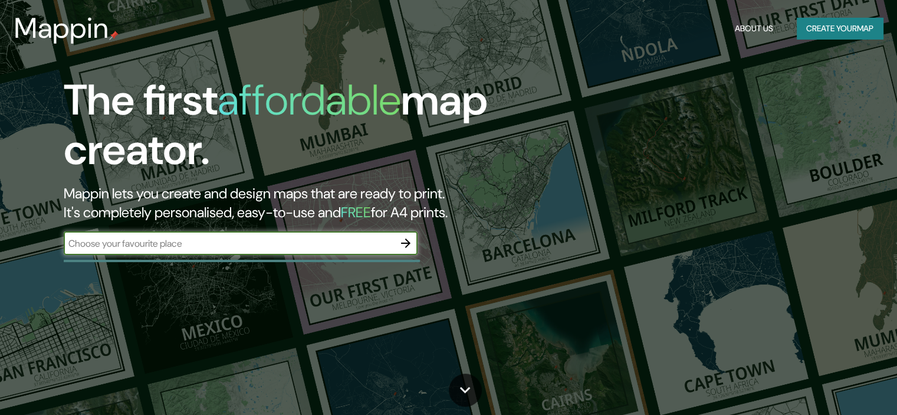
click at [247, 242] on input "text" at bounding box center [229, 244] width 330 height 14
click at [404, 245] on icon "button" at bounding box center [406, 243] width 14 height 14
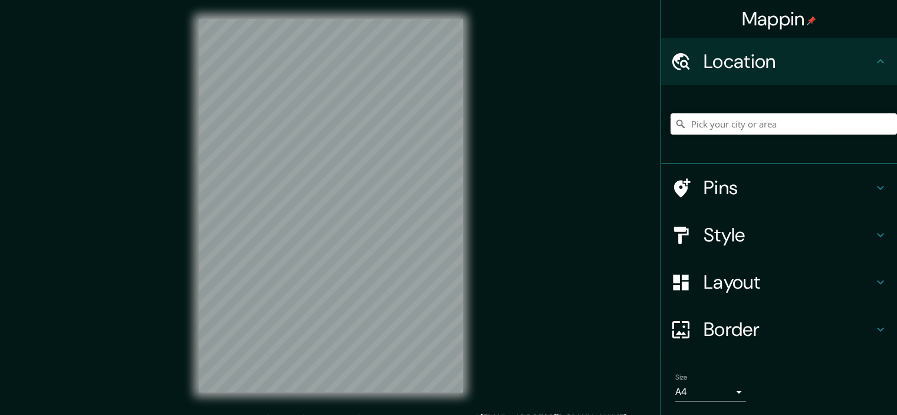
click at [718, 122] on input "Pick your city or area" at bounding box center [784, 123] width 227 height 21
click at [681, 122] on input "[GEOGRAPHIC_DATA] [GEOGRAPHIC_DATA]" at bounding box center [784, 123] width 227 height 21
click at [703, 124] on input "mall preiertegucigalpa [GEOGRAPHIC_DATA]" at bounding box center [784, 123] width 227 height 21
click at [714, 123] on input "mallpreiertegucigalpa [GEOGRAPHIC_DATA]" at bounding box center [784, 123] width 227 height 21
click at [732, 123] on input "mallpremiertegucigalpa [GEOGRAPHIC_DATA]" at bounding box center [784, 123] width 227 height 21
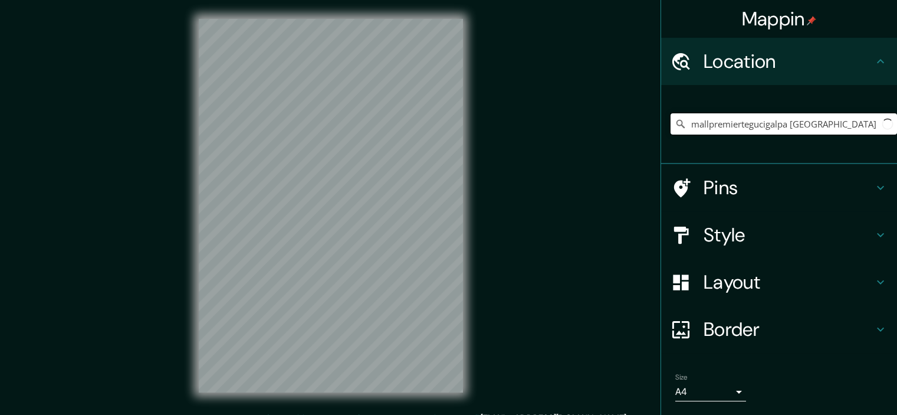
click at [732, 123] on input "mallpremiertegucigalpa [GEOGRAPHIC_DATA]" at bounding box center [784, 123] width 227 height 21
click at [730, 123] on input "mallpremiertegucigalpa [GEOGRAPHIC_DATA]" at bounding box center [784, 123] width 227 height 21
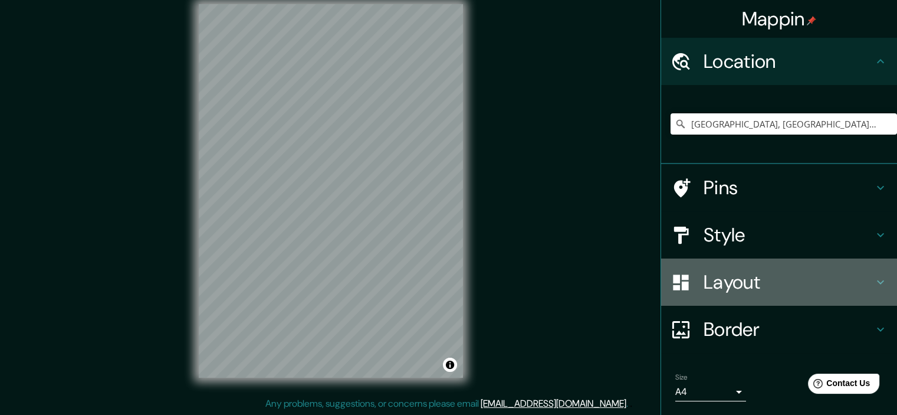
click at [681, 284] on icon at bounding box center [681, 282] width 21 height 21
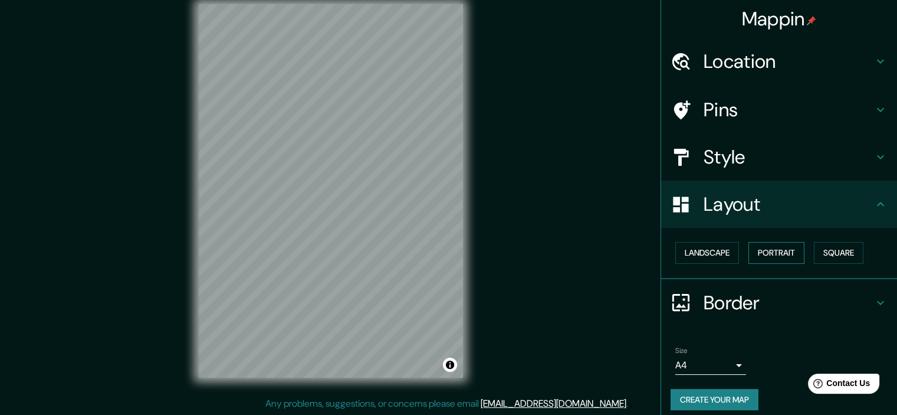
click at [770, 255] on button "Portrait" at bounding box center [777, 253] width 56 height 22
click at [765, 253] on button "Portrait" at bounding box center [777, 253] width 56 height 22
click at [681, 63] on icon at bounding box center [681, 61] width 21 height 21
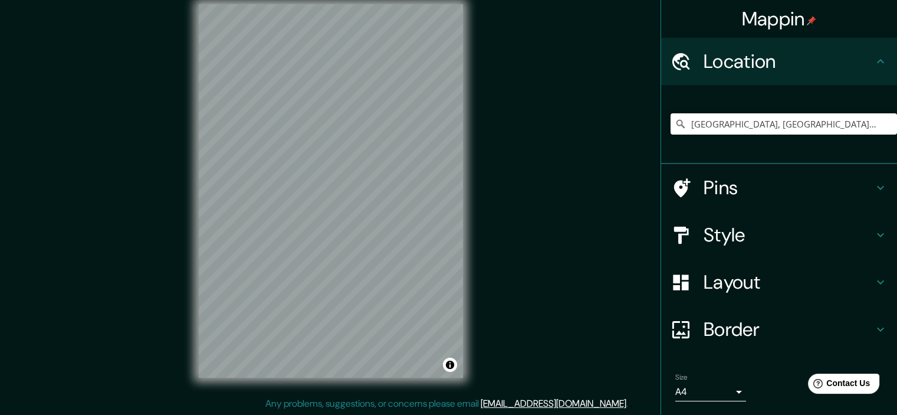
click at [704, 226] on h4 "Style" at bounding box center [789, 235] width 170 height 24
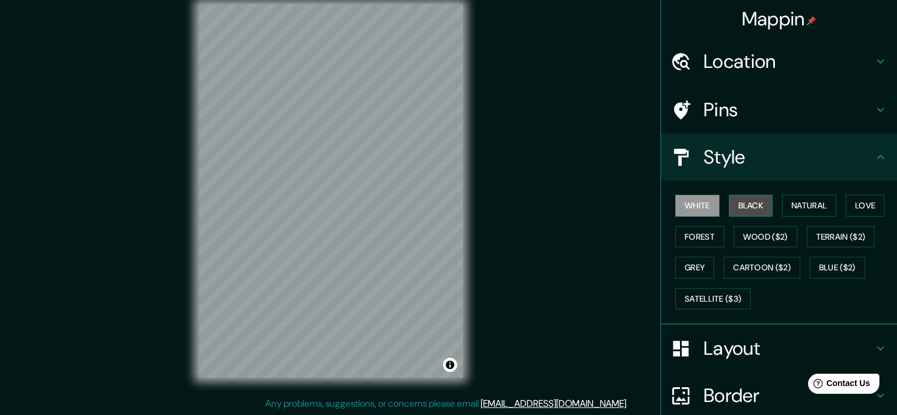
click at [746, 200] on button "Black" at bounding box center [751, 206] width 44 height 22
click at [696, 206] on button "White" at bounding box center [697, 206] width 44 height 22
click at [687, 246] on button "Forest" at bounding box center [699, 237] width 49 height 22
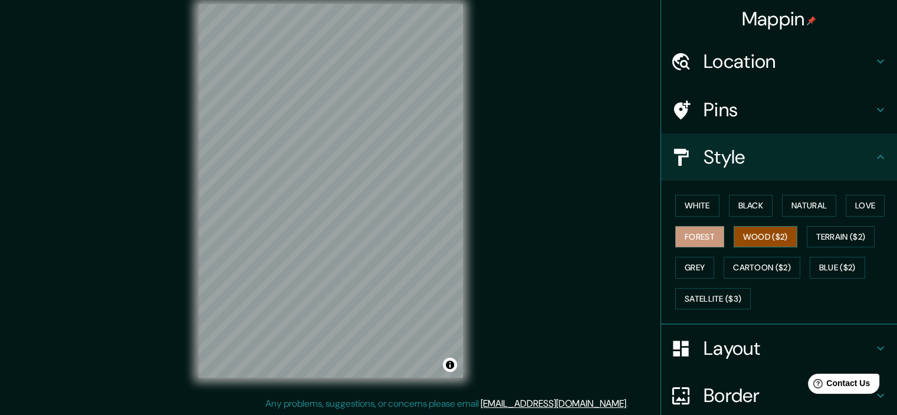
click at [759, 238] on button "Wood ($2)" at bounding box center [766, 237] width 64 height 22
click at [819, 200] on button "Natural" at bounding box center [809, 206] width 54 height 22
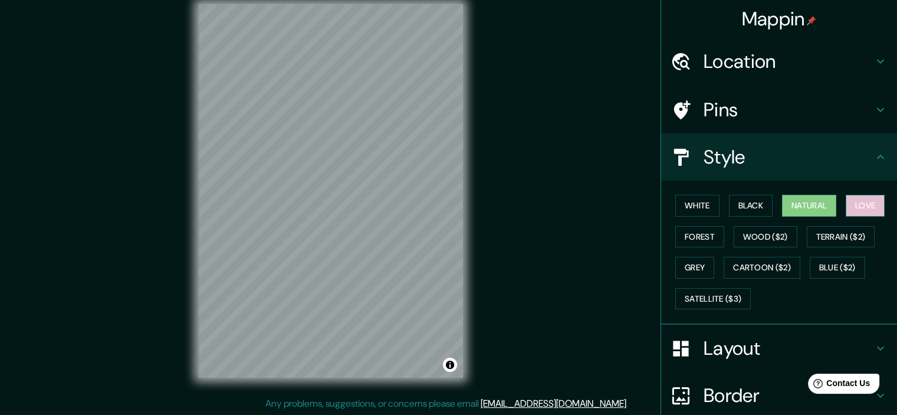
click at [868, 210] on button "Love" at bounding box center [865, 206] width 39 height 22
click at [822, 271] on button "Blue ($2)" at bounding box center [837, 268] width 55 height 22
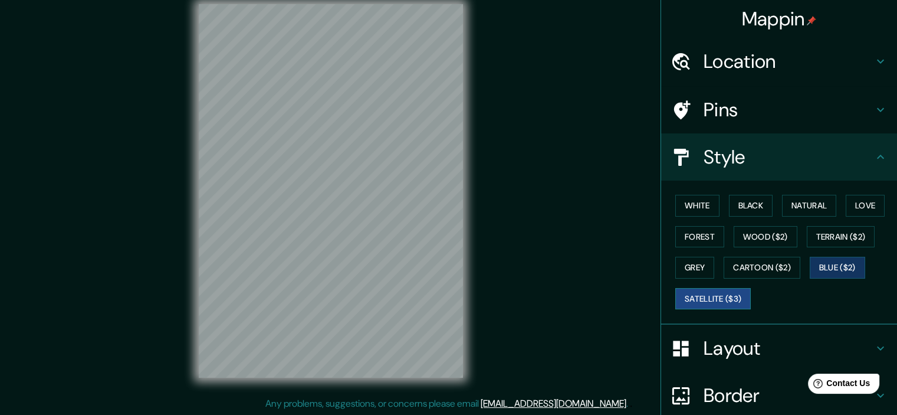
click at [716, 296] on button "Satellite ($3)" at bounding box center [713, 299] width 76 height 22
click at [687, 197] on button "White" at bounding box center [697, 206] width 44 height 22
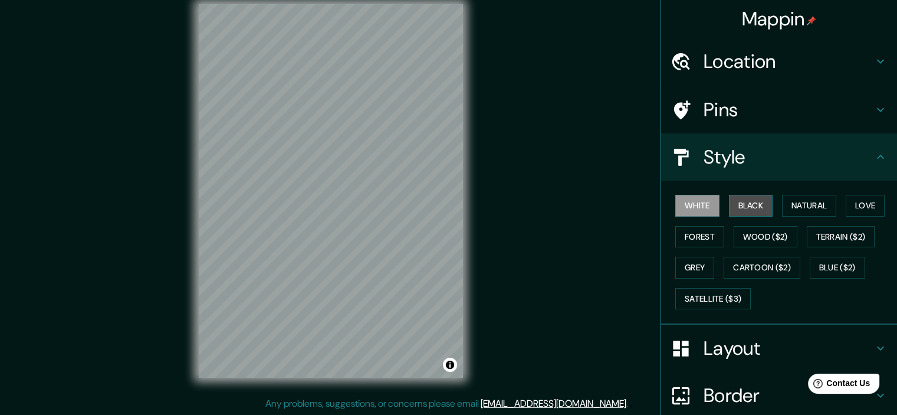
click at [748, 209] on button "Black" at bounding box center [751, 206] width 44 height 22
click at [691, 208] on button "White" at bounding box center [697, 206] width 44 height 22
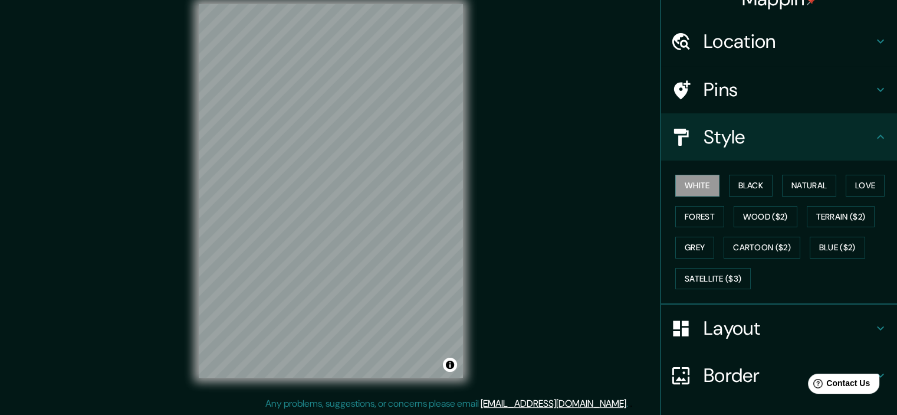
scroll to position [0, 0]
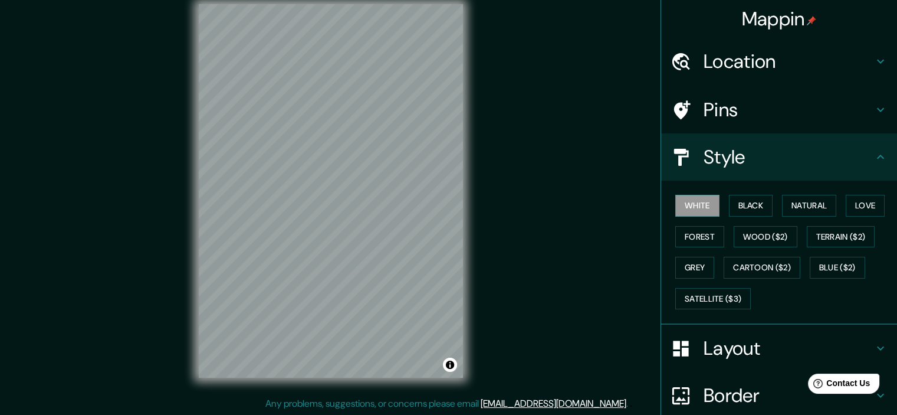
click at [710, 108] on h4 "Pins" at bounding box center [789, 110] width 170 height 24
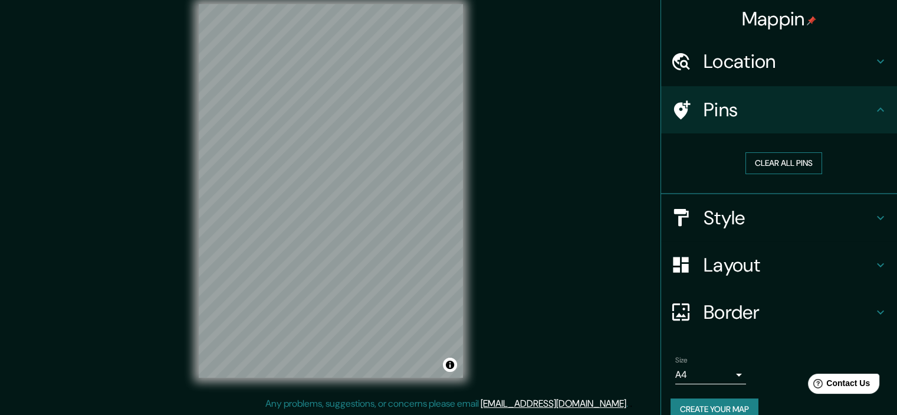
click at [768, 160] on button "Clear all pins" at bounding box center [784, 163] width 77 height 22
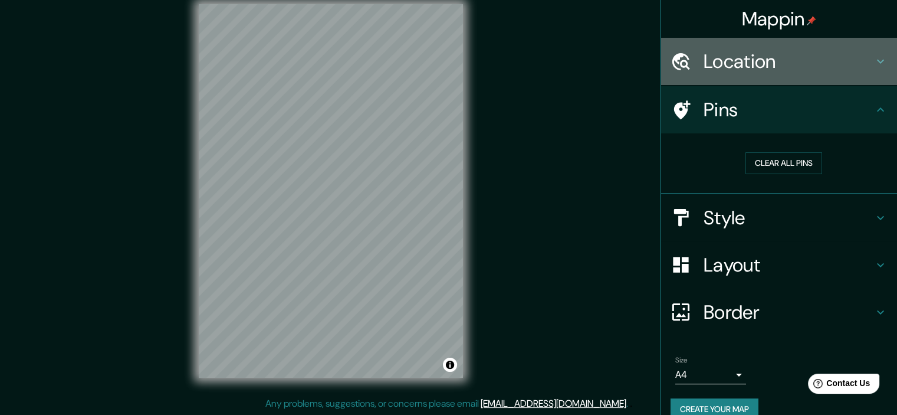
click at [743, 50] on h4 "Location" at bounding box center [789, 62] width 170 height 24
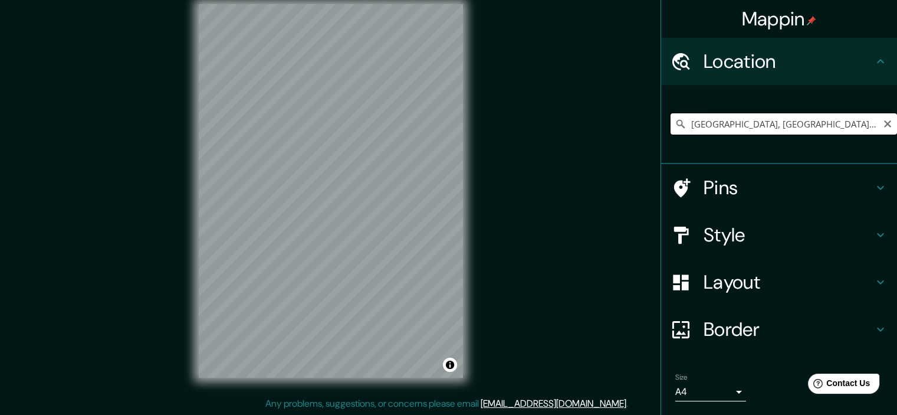
click at [682, 126] on input "[GEOGRAPHIC_DATA], [GEOGRAPHIC_DATA][PERSON_NAME], [GEOGRAPHIC_DATA]" at bounding box center [784, 123] width 227 height 21
click at [691, 124] on input "Departamento de [PERSON_NAME], [GEOGRAPHIC_DATA]" at bounding box center [784, 123] width 227 height 21
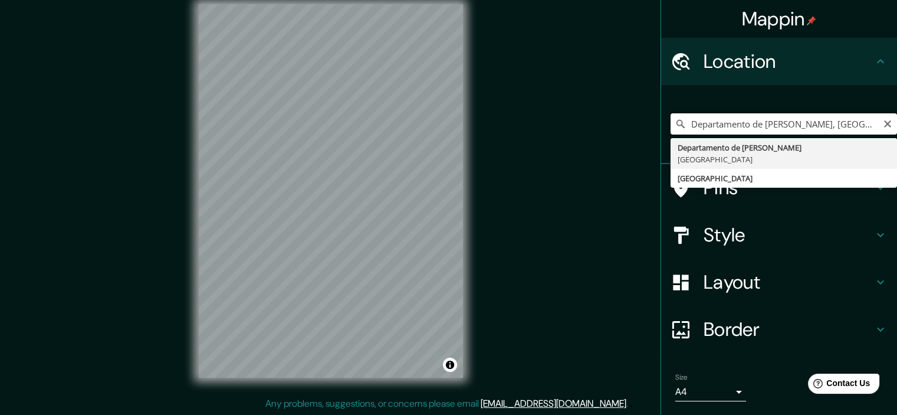
click at [682, 120] on input "Departamento de [PERSON_NAME], [GEOGRAPHIC_DATA]" at bounding box center [784, 123] width 227 height 21
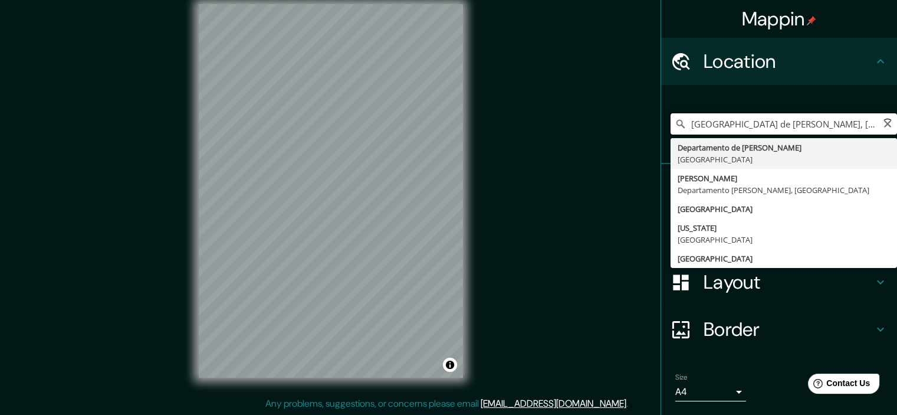
type input "Departamento de [PERSON_NAME], [GEOGRAPHIC_DATA]"
click at [883, 122] on icon "Clear" at bounding box center [887, 123] width 9 height 9
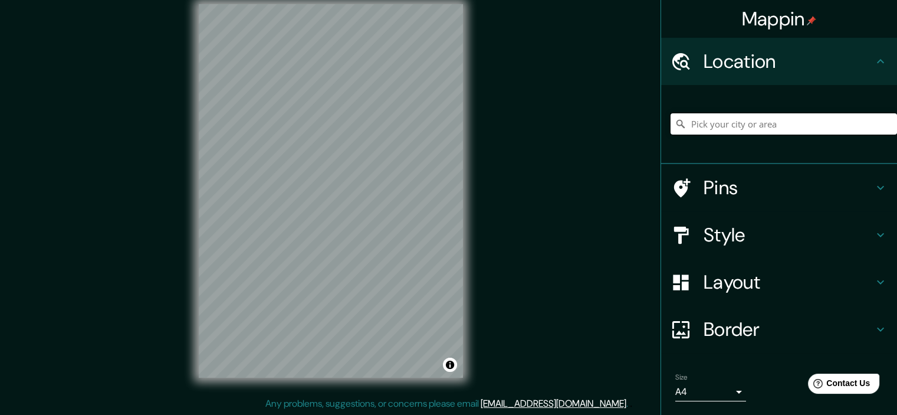
click at [720, 122] on input "Pick your city or area" at bounding box center [784, 123] width 227 height 21
type input "m"
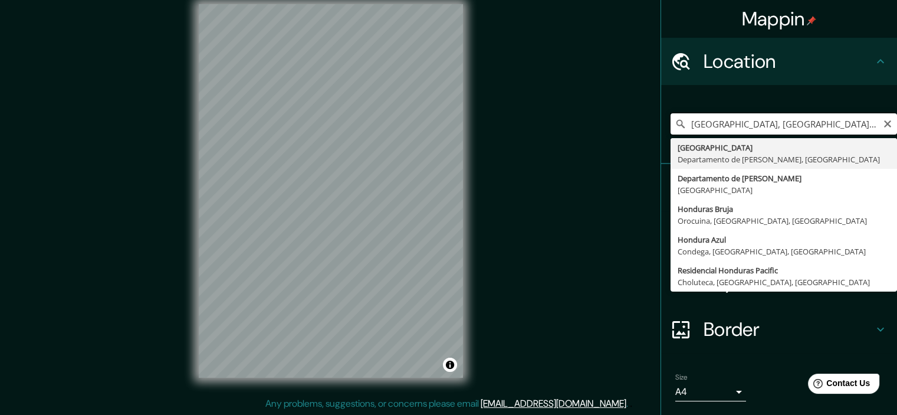
type input "[GEOGRAPHIC_DATA], [GEOGRAPHIC_DATA][PERSON_NAME], [GEOGRAPHIC_DATA]"
